Goal: Transaction & Acquisition: Obtain resource

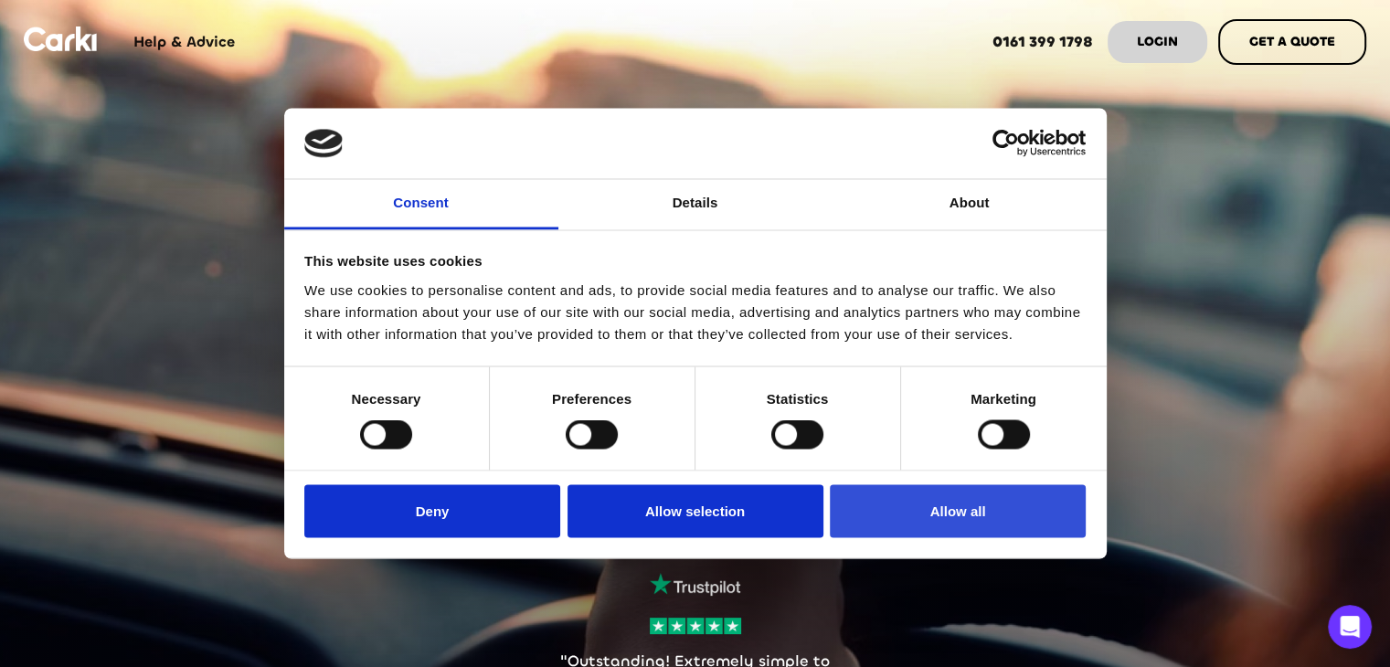
click at [911, 507] on button "Allow all" at bounding box center [958, 510] width 256 height 53
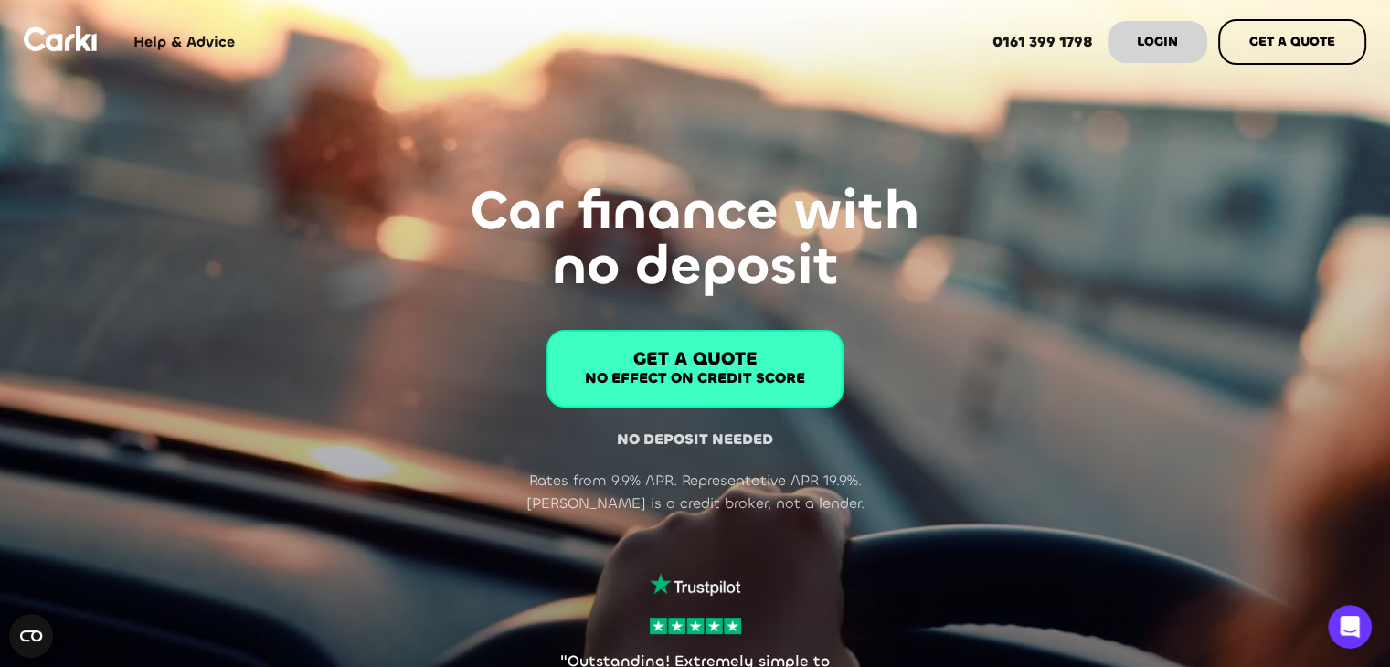
click at [716, 354] on strong "GET A QUOTE" at bounding box center [695, 358] width 124 height 25
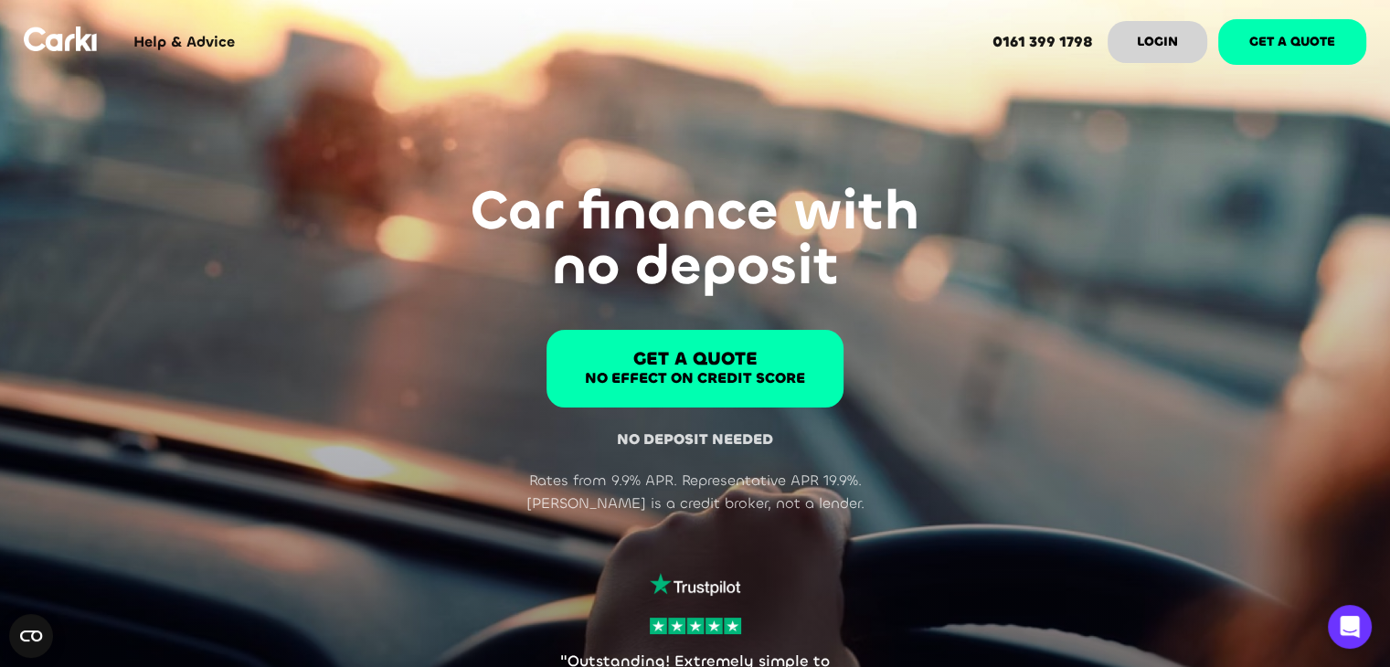
click at [1310, 37] on strong "GET A QUOTE" at bounding box center [1292, 41] width 86 height 17
